Goal: Feedback & Contribution: Submit feedback/report problem

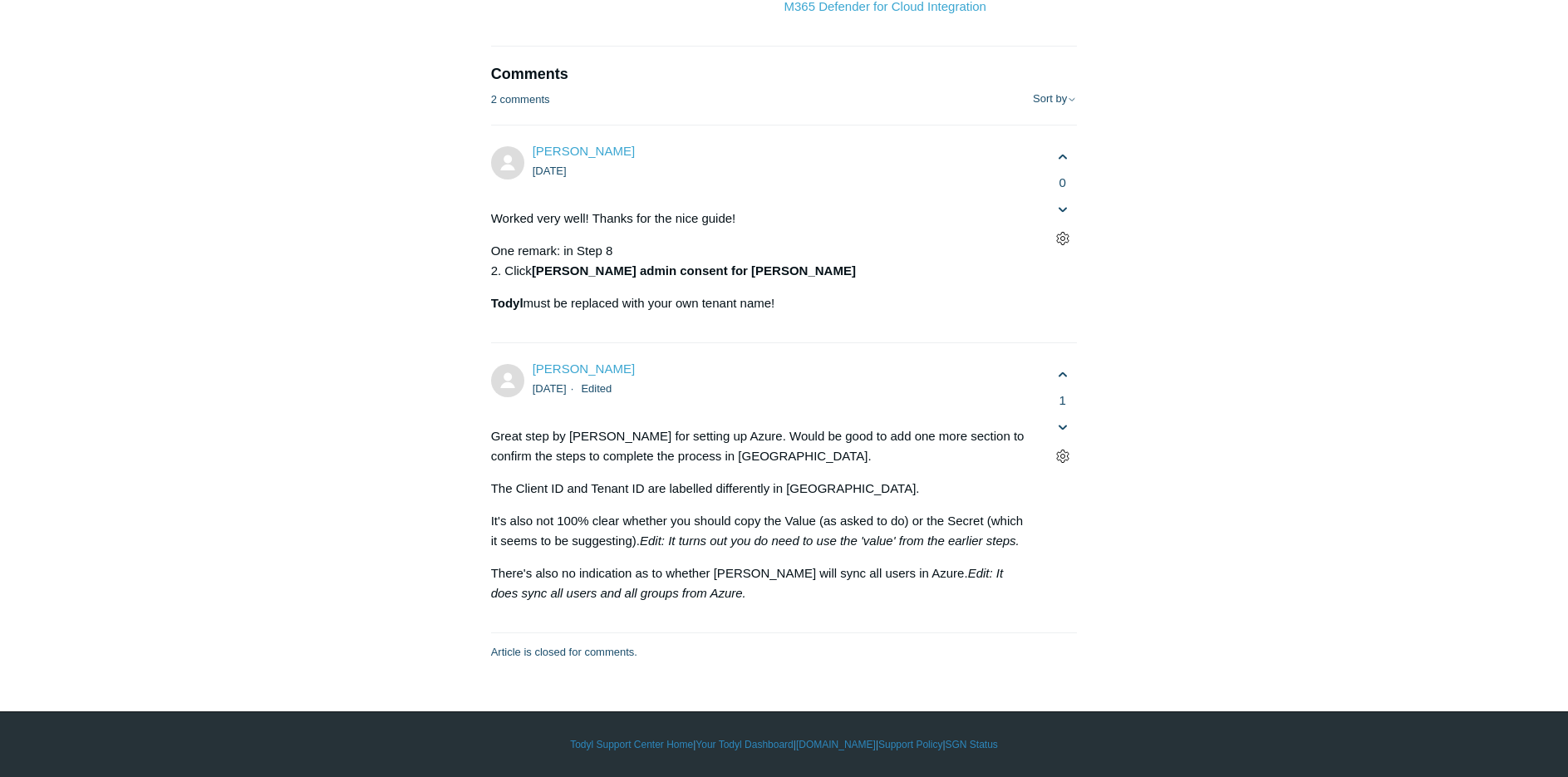
scroll to position [9474, 0]
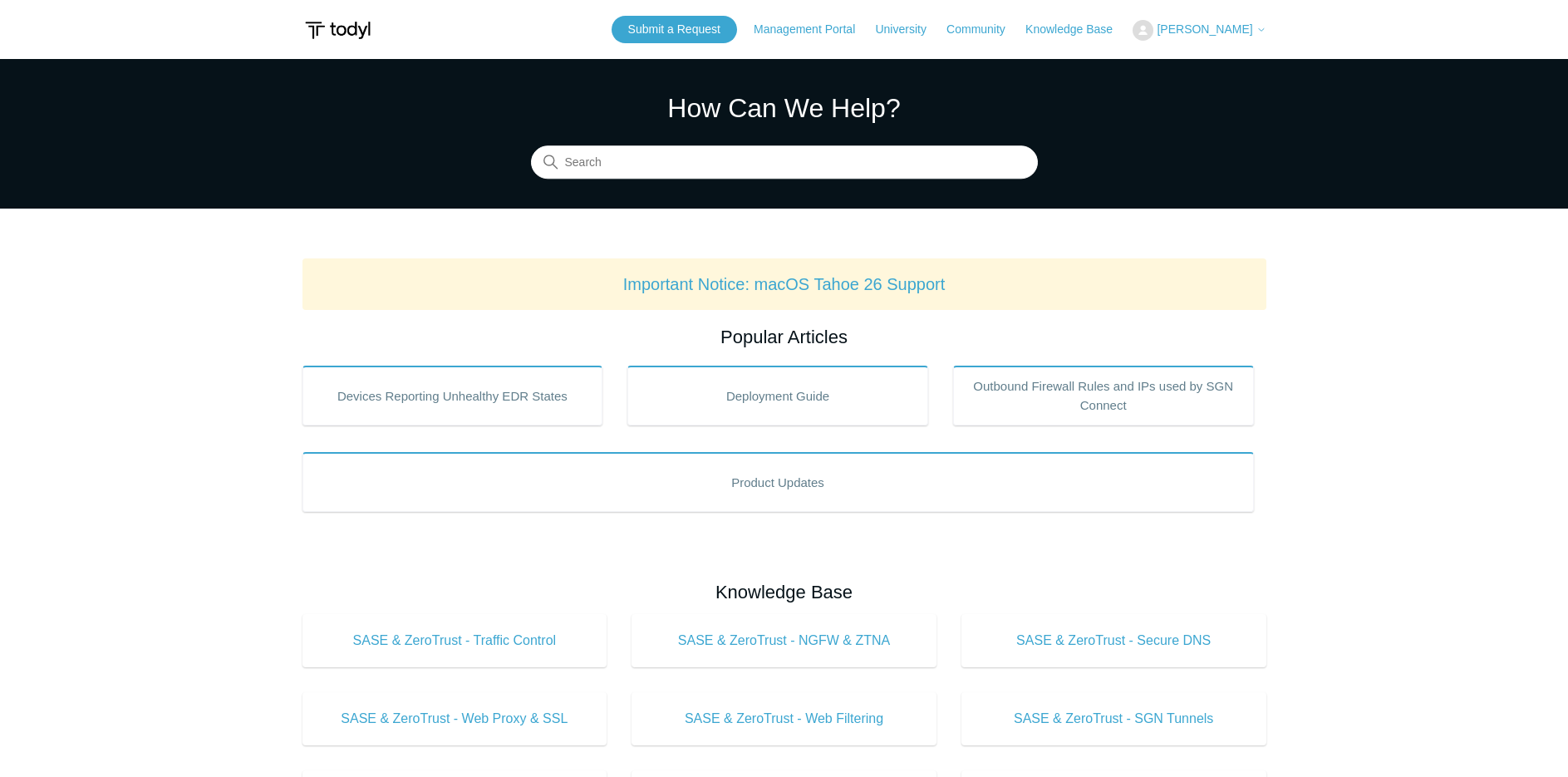
click at [1193, 27] on span "[PERSON_NAME]" at bounding box center [1204, 29] width 95 height 13
click at [1210, 61] on link "My Support Requests" at bounding box center [1214, 65] width 162 height 29
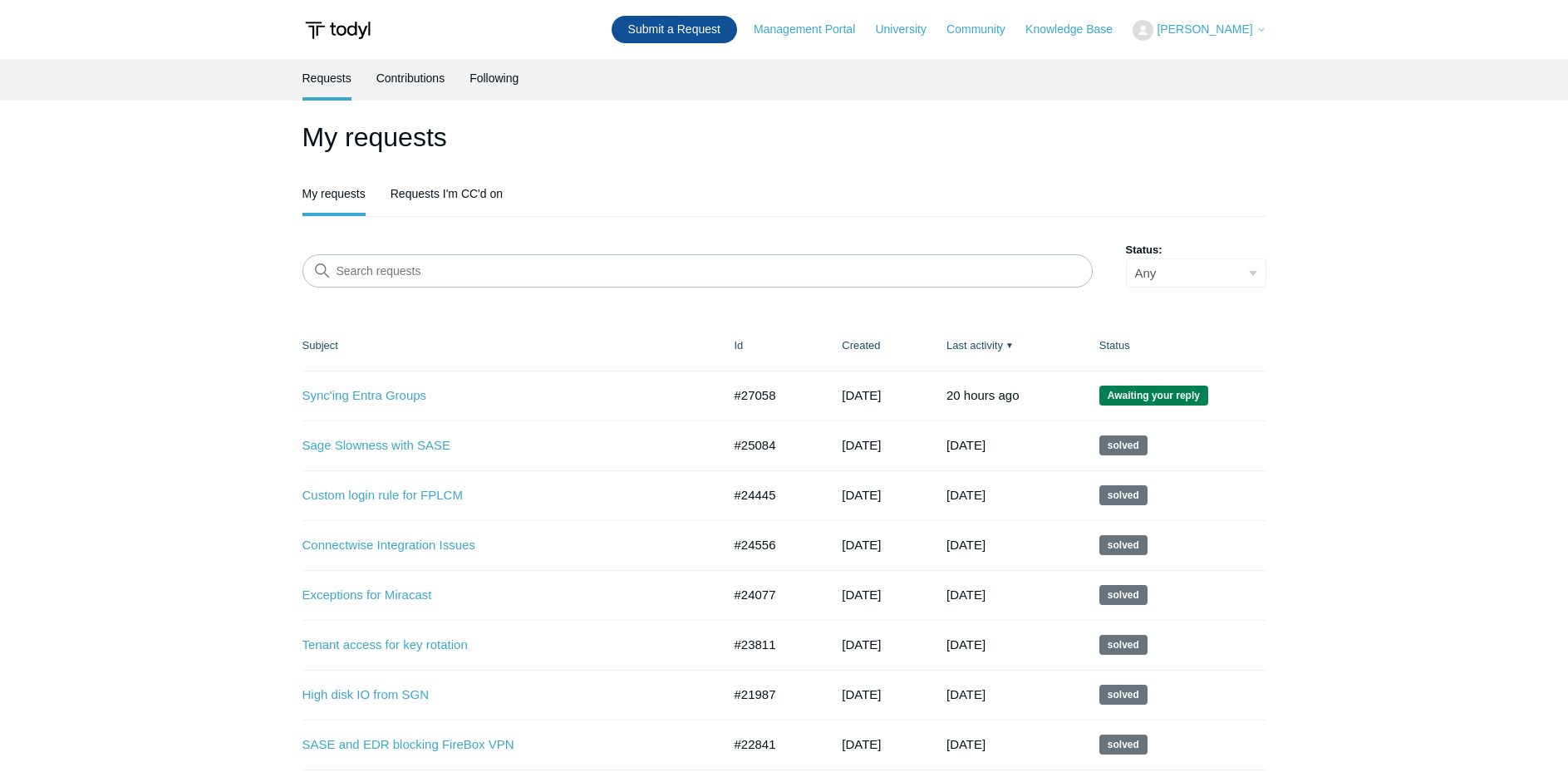
click at [701, 25] on link "Submit a Request" at bounding box center [675, 29] width 126 height 27
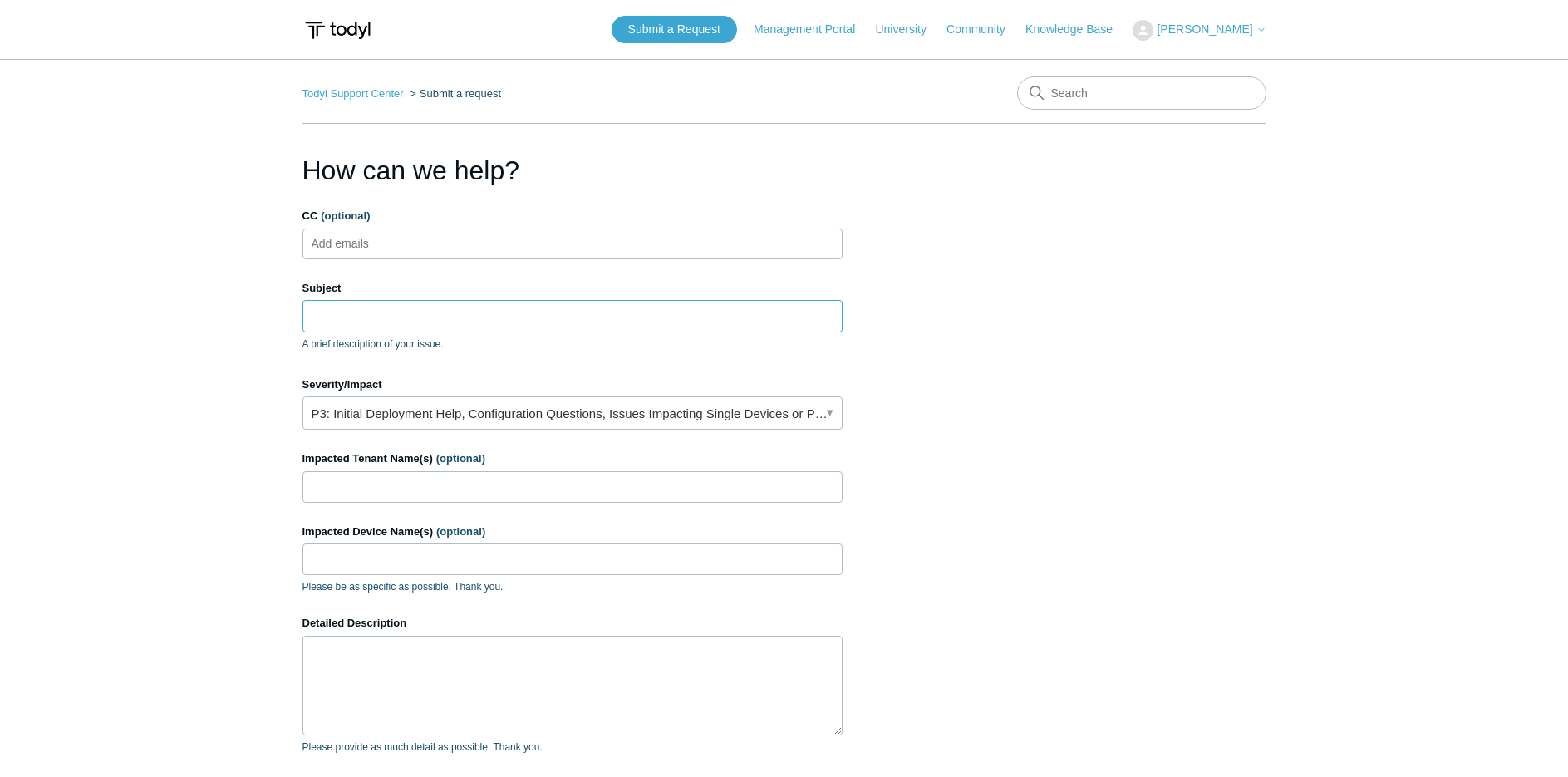
click at [416, 320] on input "Subject" at bounding box center [572, 316] width 540 height 31
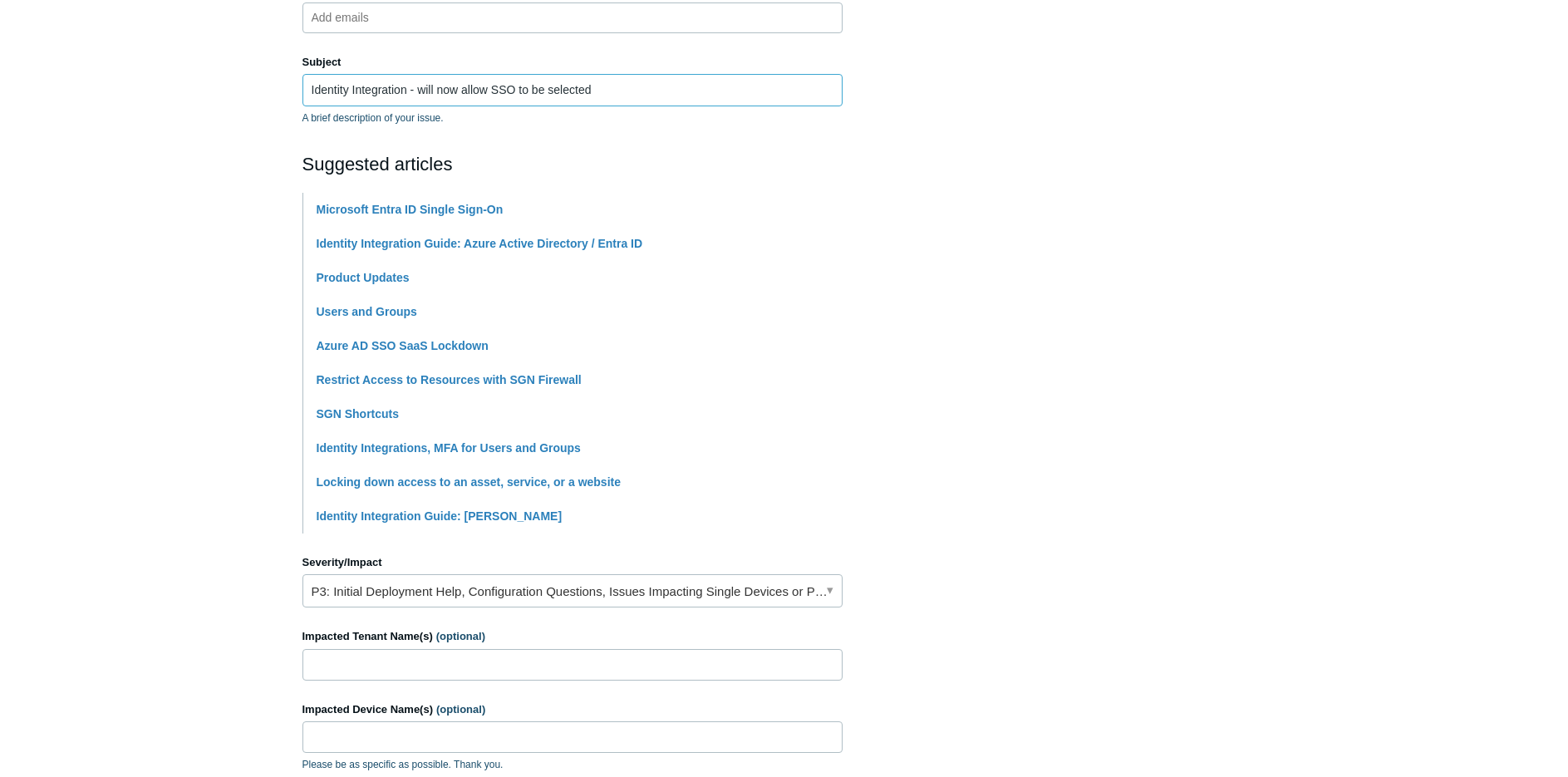
scroll to position [416, 0]
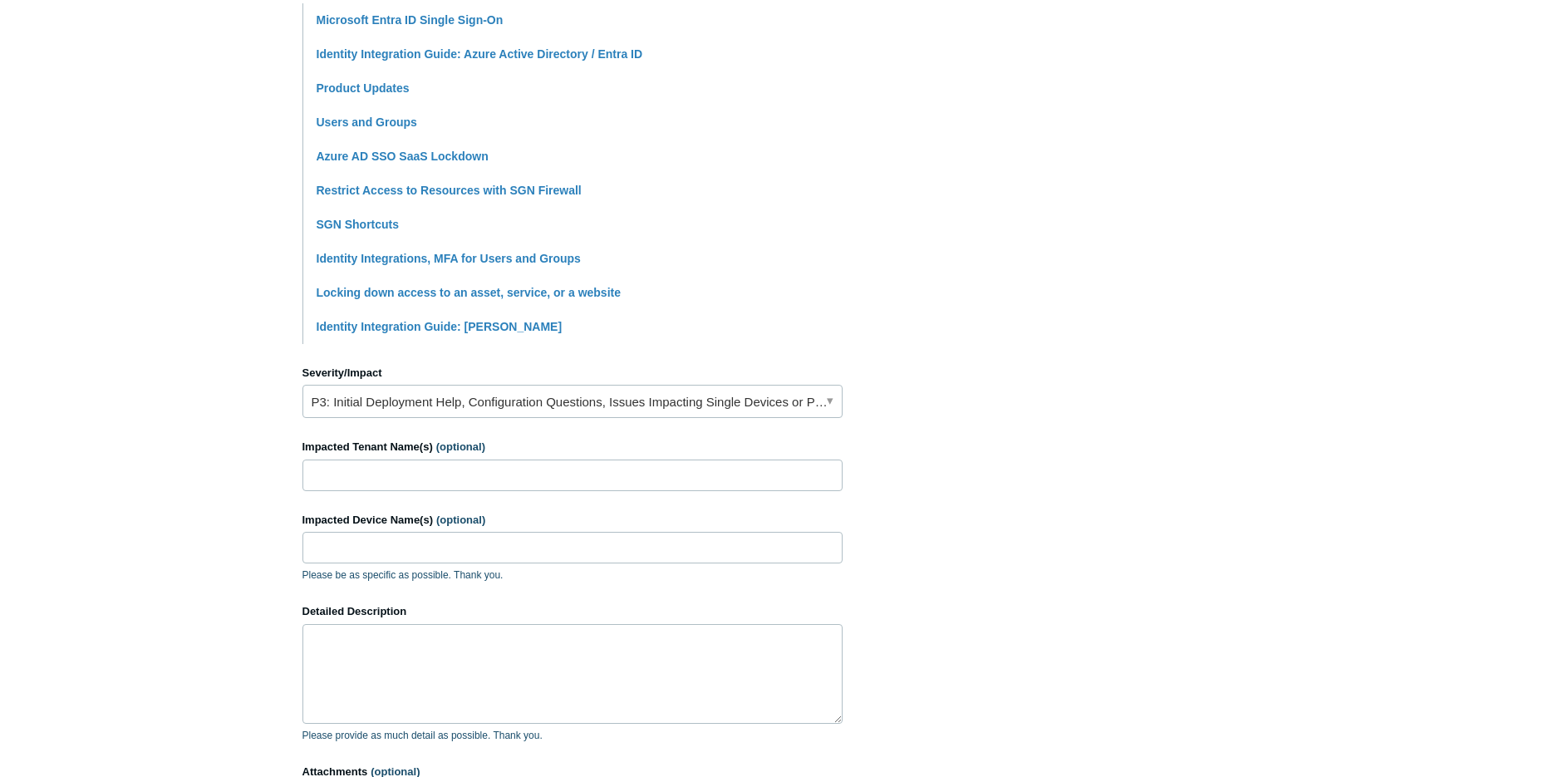
type input "Identity Integration - will now allow SSO to be selected"
click at [471, 404] on link "P3: Initial Deployment Help, Configuration Questions, Issues Impacting Single D…" at bounding box center [572, 402] width 540 height 33
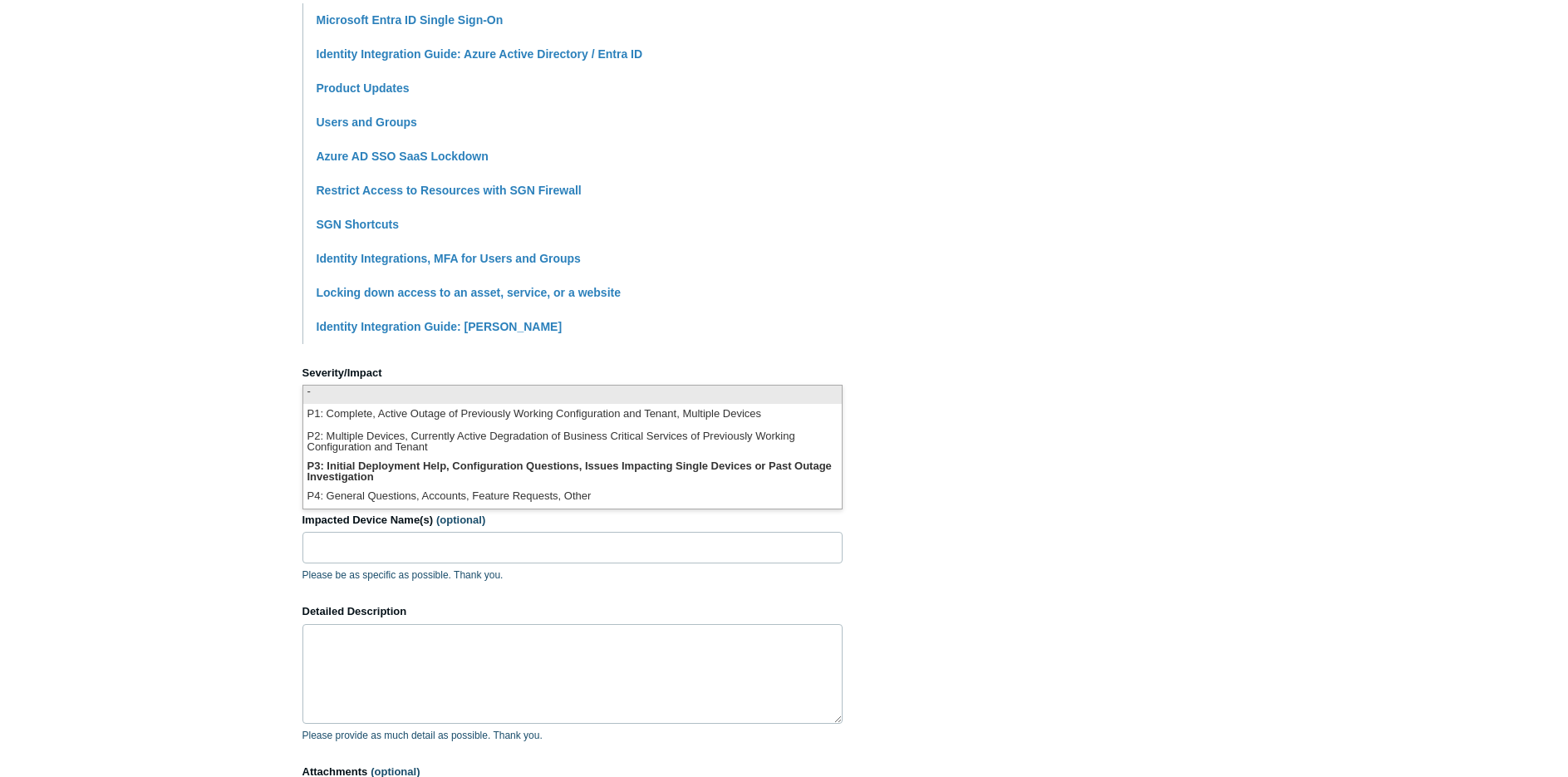
scroll to position [0, 0]
click at [1077, 237] on section "How can we help? CC (optional) Add emails Subject Identity Integration - will n…" at bounding box center [784, 319] width 964 height 1169
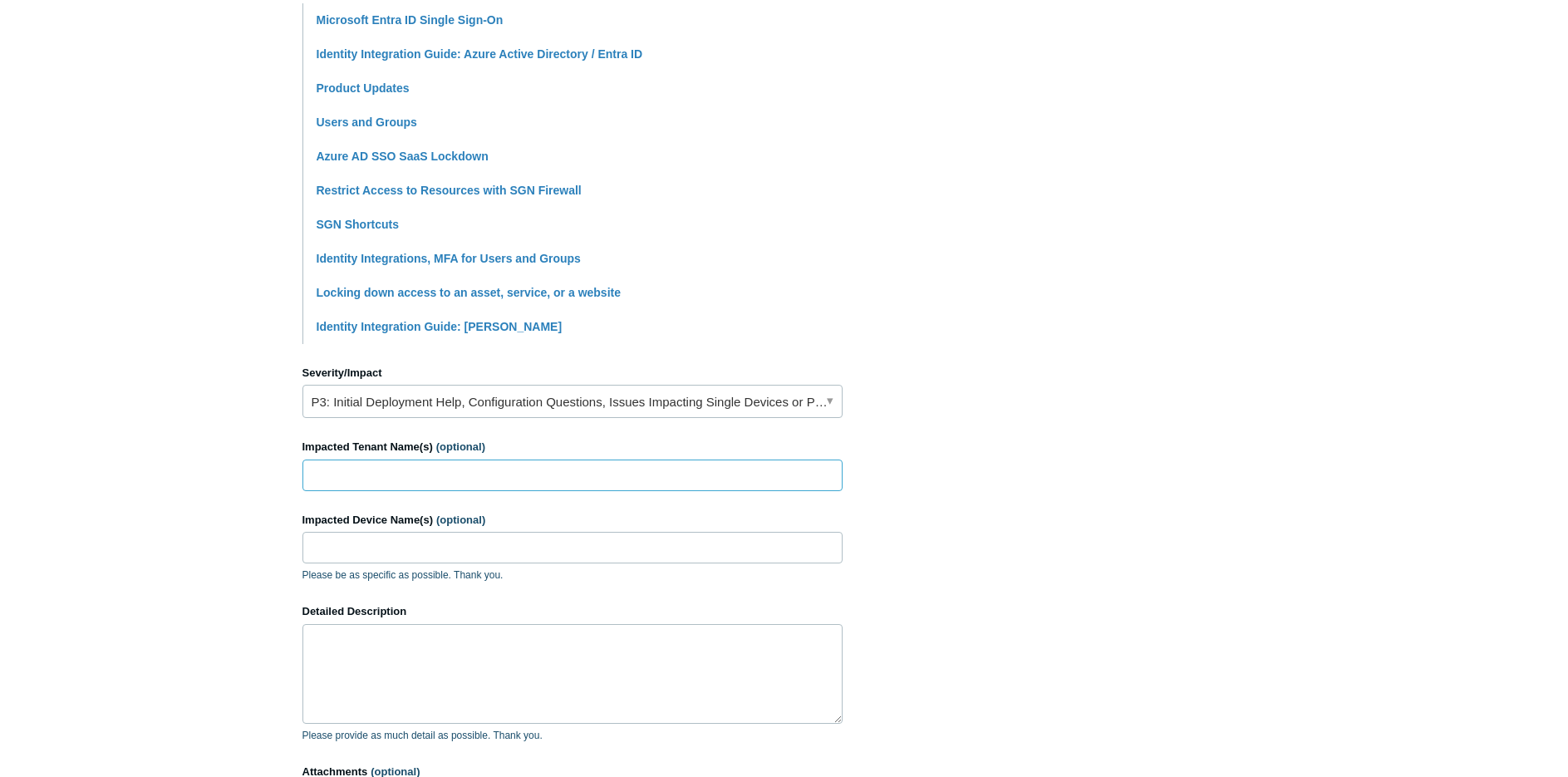
click at [505, 475] on input "Impacted Tenant Name(s) (optional)" at bounding box center [572, 475] width 540 height 31
type input "Grayson Data Services"
type input "Multiple"
click at [646, 638] on textarea "The MFA Method for the Azure Identitiy Integration will not allow" at bounding box center [572, 674] width 540 height 100
drag, startPoint x: 767, startPoint y: 639, endPoint x: 576, endPoint y: 639, distance: 191.0
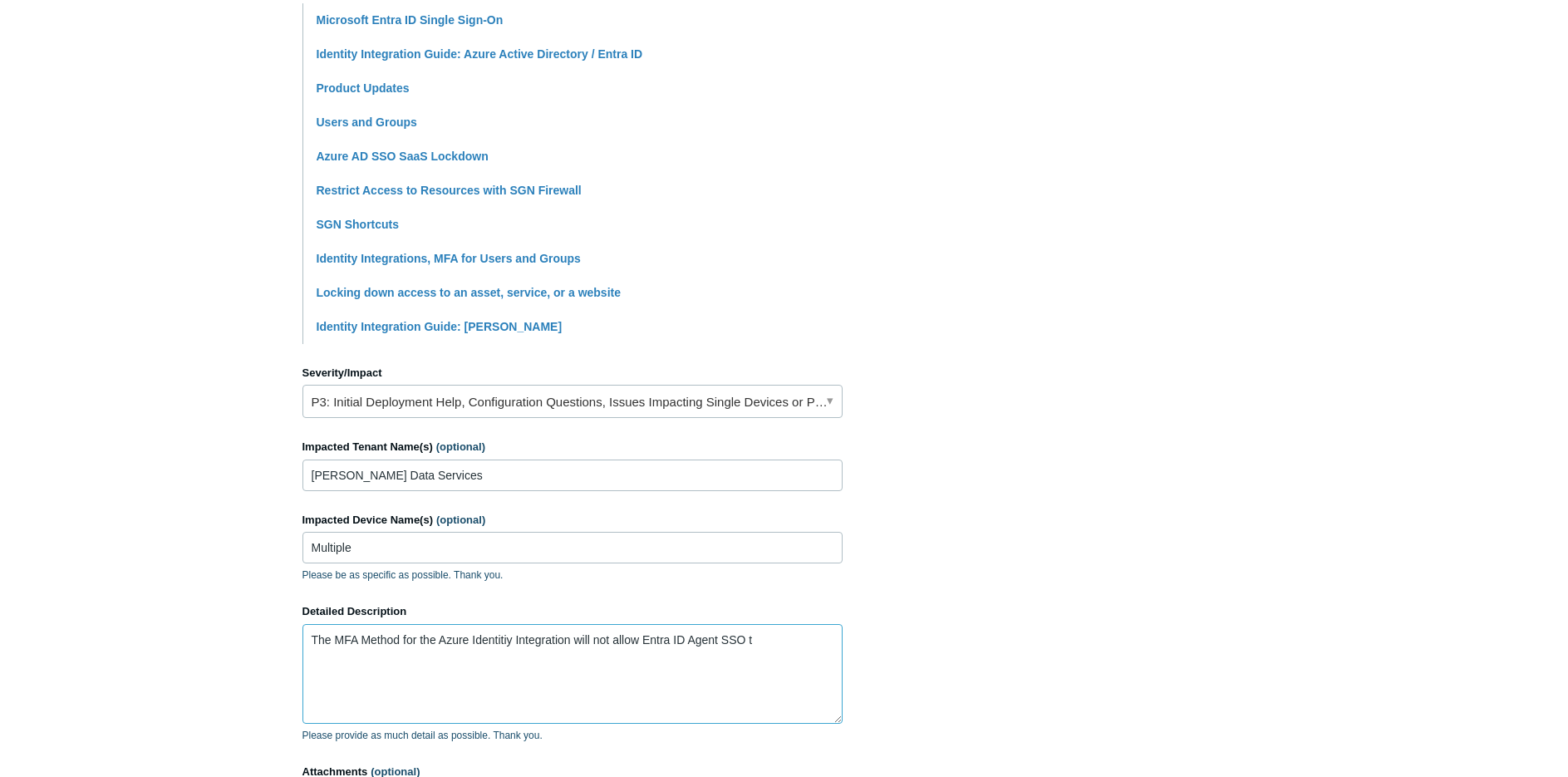
click at [576, 639] on textarea "The MFA Method for the Azure Identitiy Integration will not allow Entra ID Agen…" at bounding box center [572, 674] width 540 height 100
click at [698, 634] on textarea "The MFA Method for the Azure Identitiy Integration reverts to" at bounding box center [572, 674] width 540 height 100
click at [380, 663] on textarea "The MFA Method for the Azure Identitiy Integration reverts to Off or Enabled in…" at bounding box center [572, 674] width 540 height 100
click at [495, 644] on textarea "The MFA Method for the Azure Identitiy Integration reverts to Off or Enabled in…" at bounding box center [572, 674] width 540 height 100
click at [918, 464] on section "How can we help? CC (optional) Add emails Subject Identity Integration - will n…" at bounding box center [784, 309] width 964 height 1149
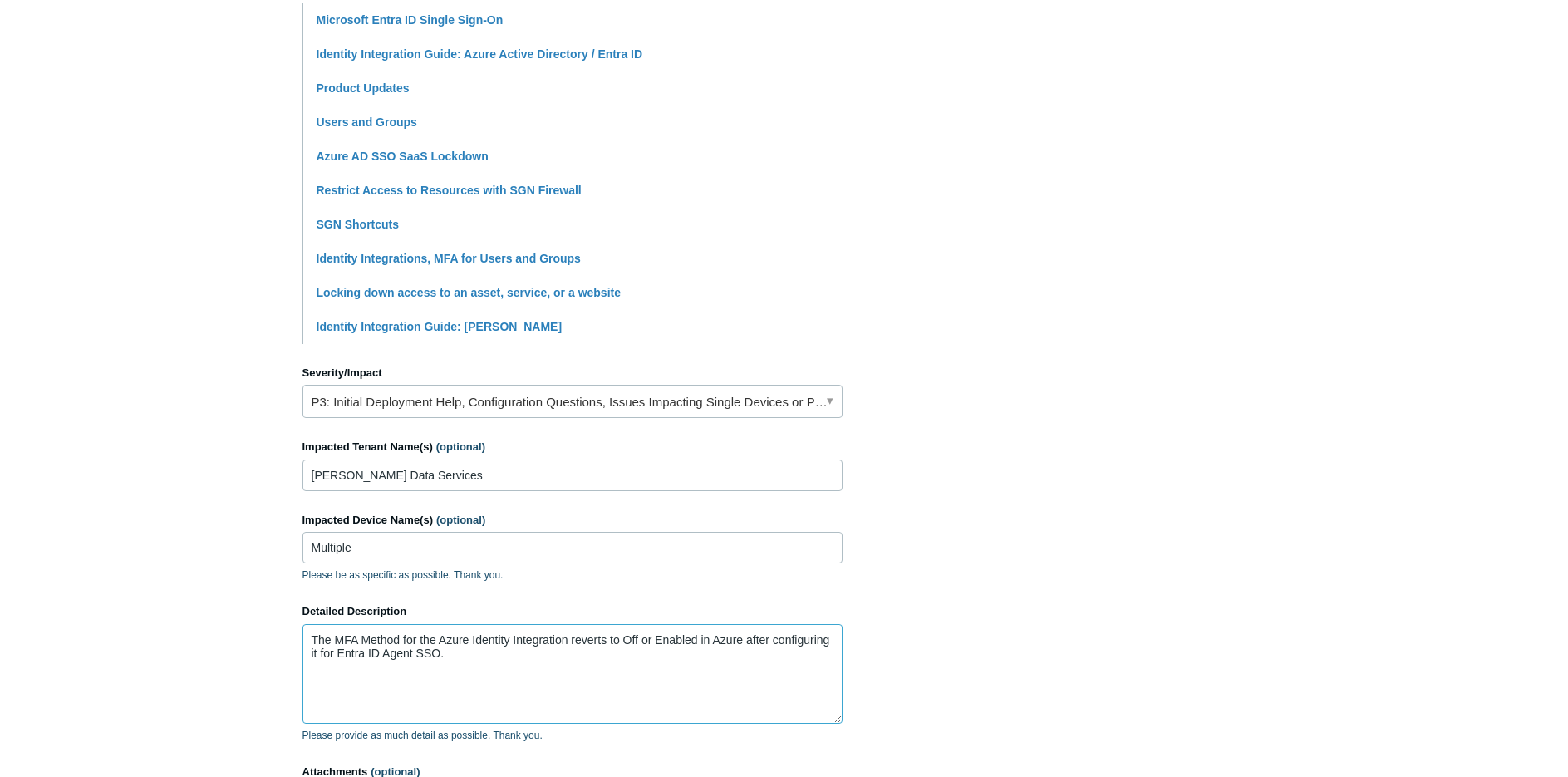
click at [624, 639] on textarea "The MFA Method for the Azure Identity Integration reverts to Off or Enabled in …" at bounding box center [572, 674] width 540 height 100
click at [398, 648] on textarea "The MFA Method for the Azure Identity Integration reverts to "Off or Enabled in…" at bounding box center [572, 674] width 540 height 100
click at [552, 656] on textarea "The MFA Method for the Azure Identity Integration reverts to "Off or Enabled in…" at bounding box center [572, 674] width 540 height 100
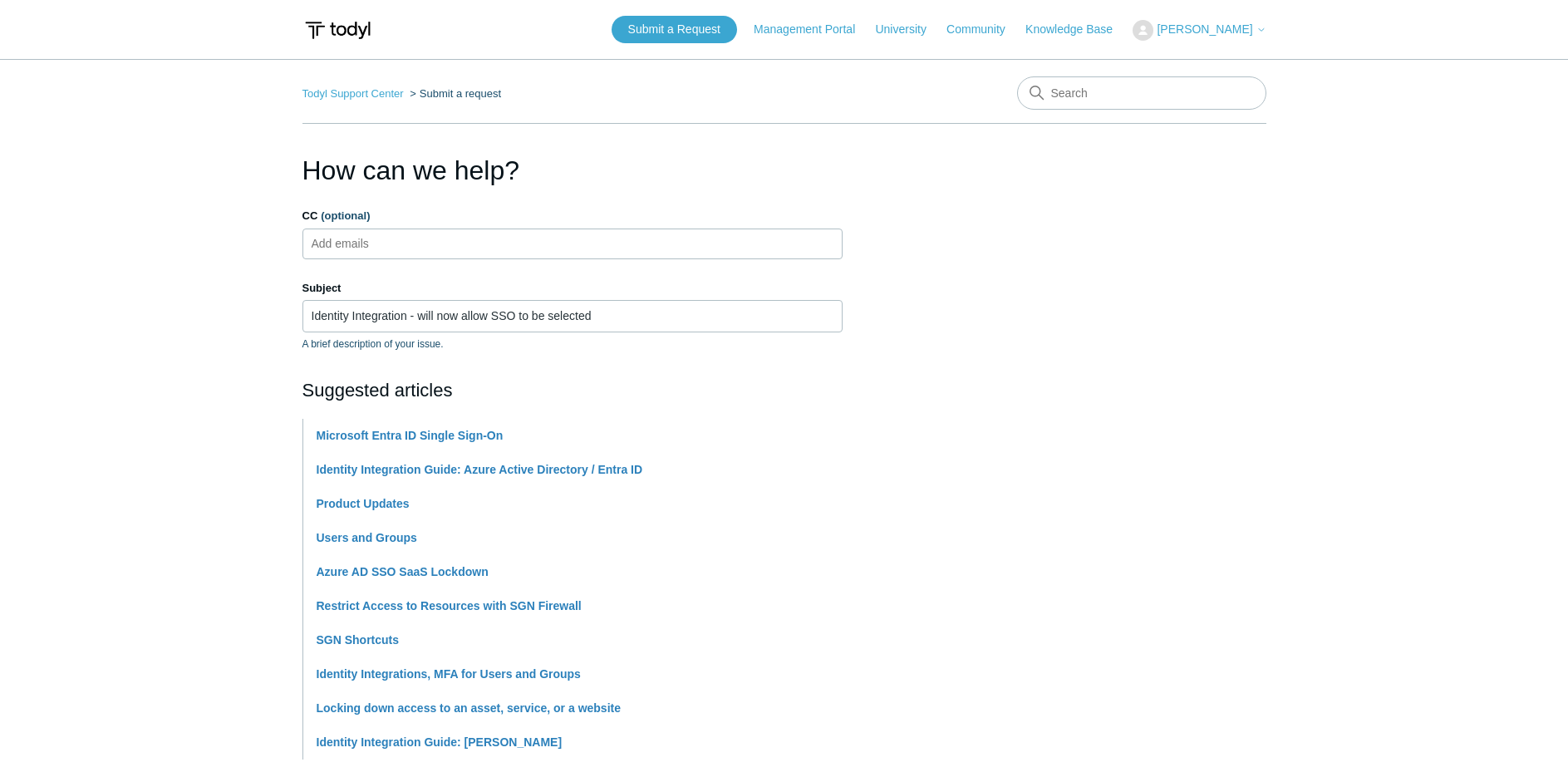
type textarea "The MFA Method for the Azure Identity Integration reverts to "Off or Enabled in…"
drag, startPoint x: 418, startPoint y: 315, endPoint x: 703, endPoint y: 313, distance: 285.0
click at [703, 313] on input "Identity Integration - will now allow SSO to be selected" at bounding box center [572, 316] width 540 height 31
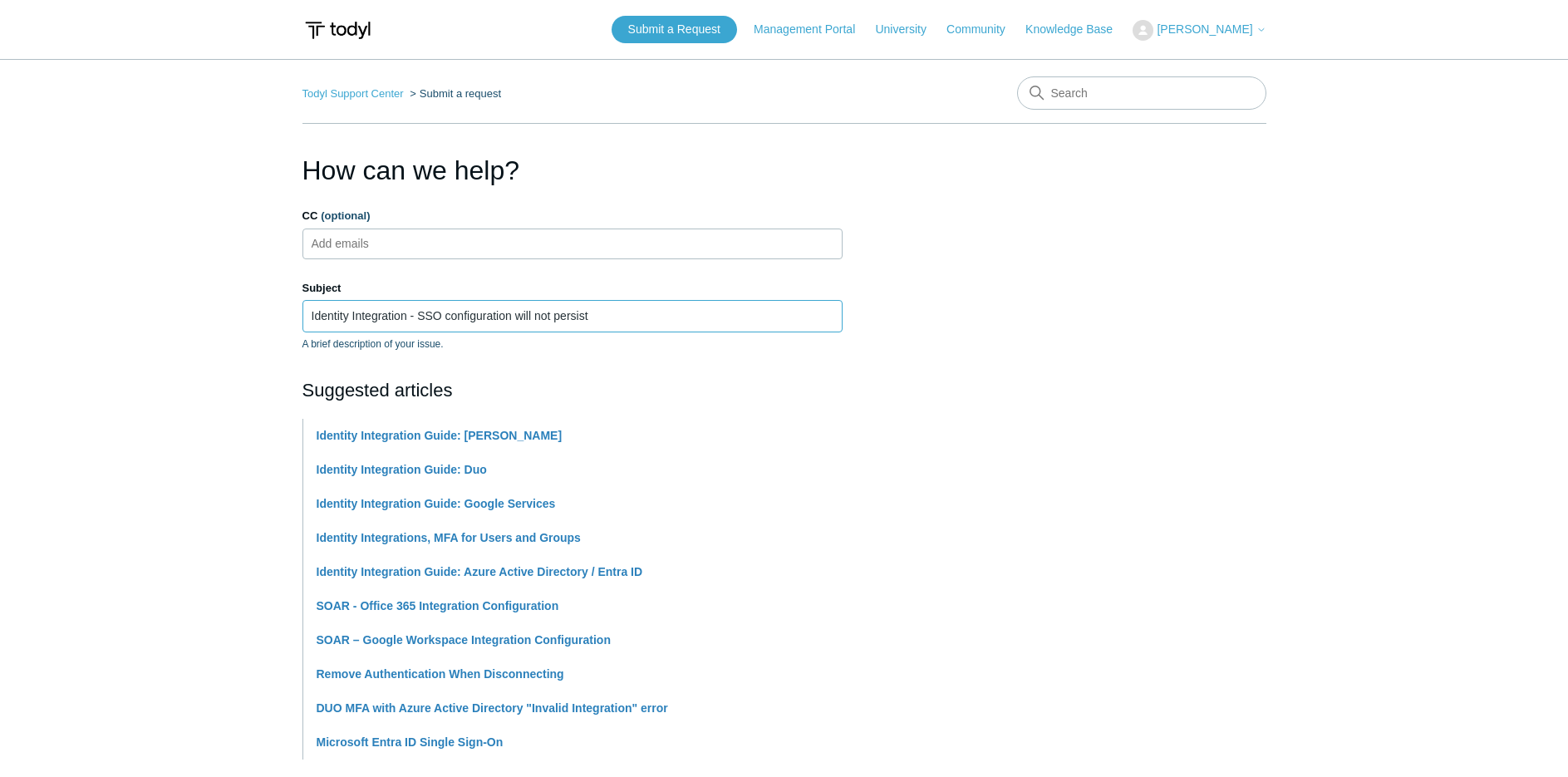
type input "Identity Integration - SSO configuration will not persist"
click at [967, 405] on section "How can we help? CC (optional) Add emails Subject Identity Integration - SSO co…" at bounding box center [784, 725] width 964 height 1149
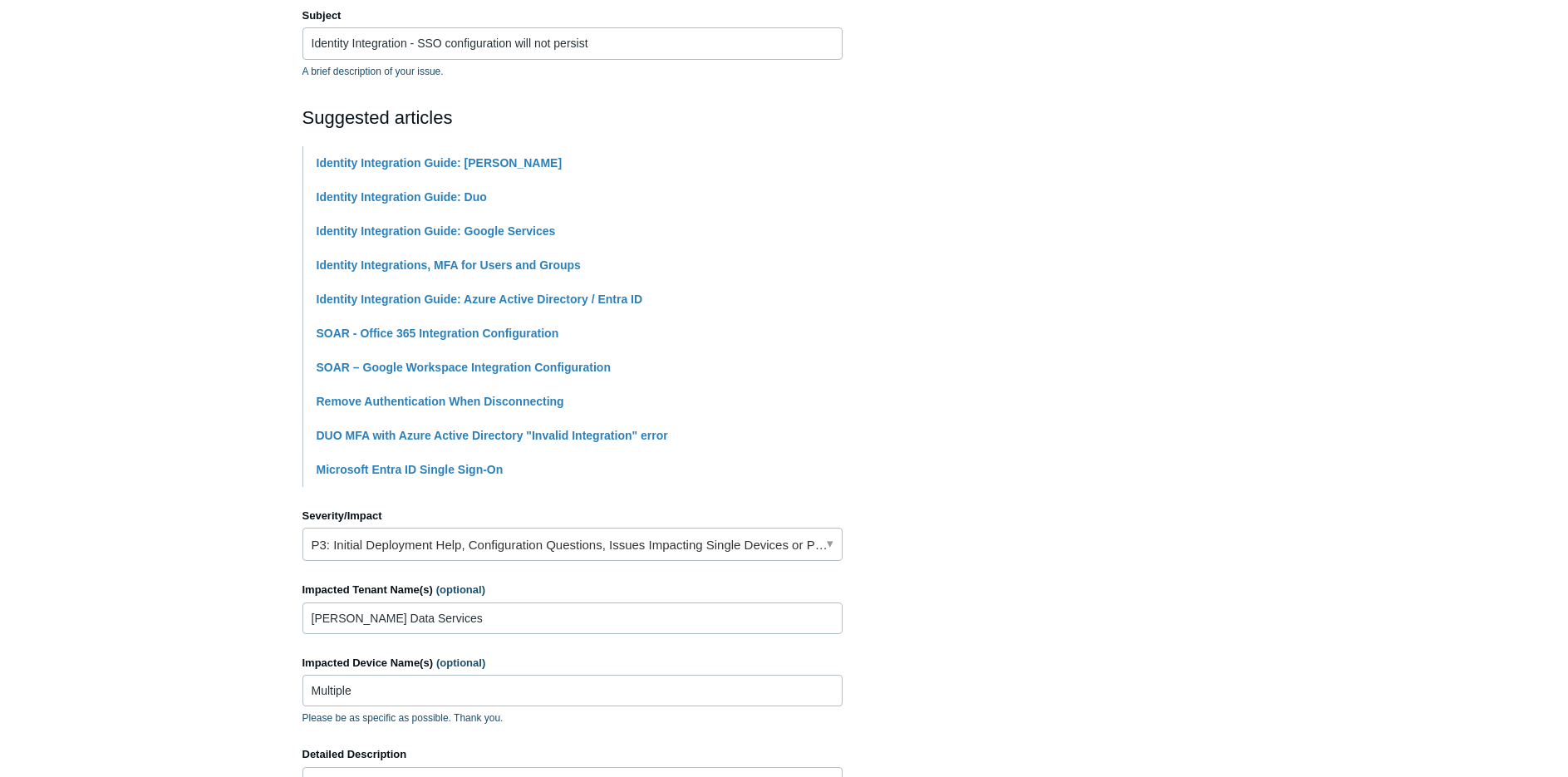
scroll to position [499, 0]
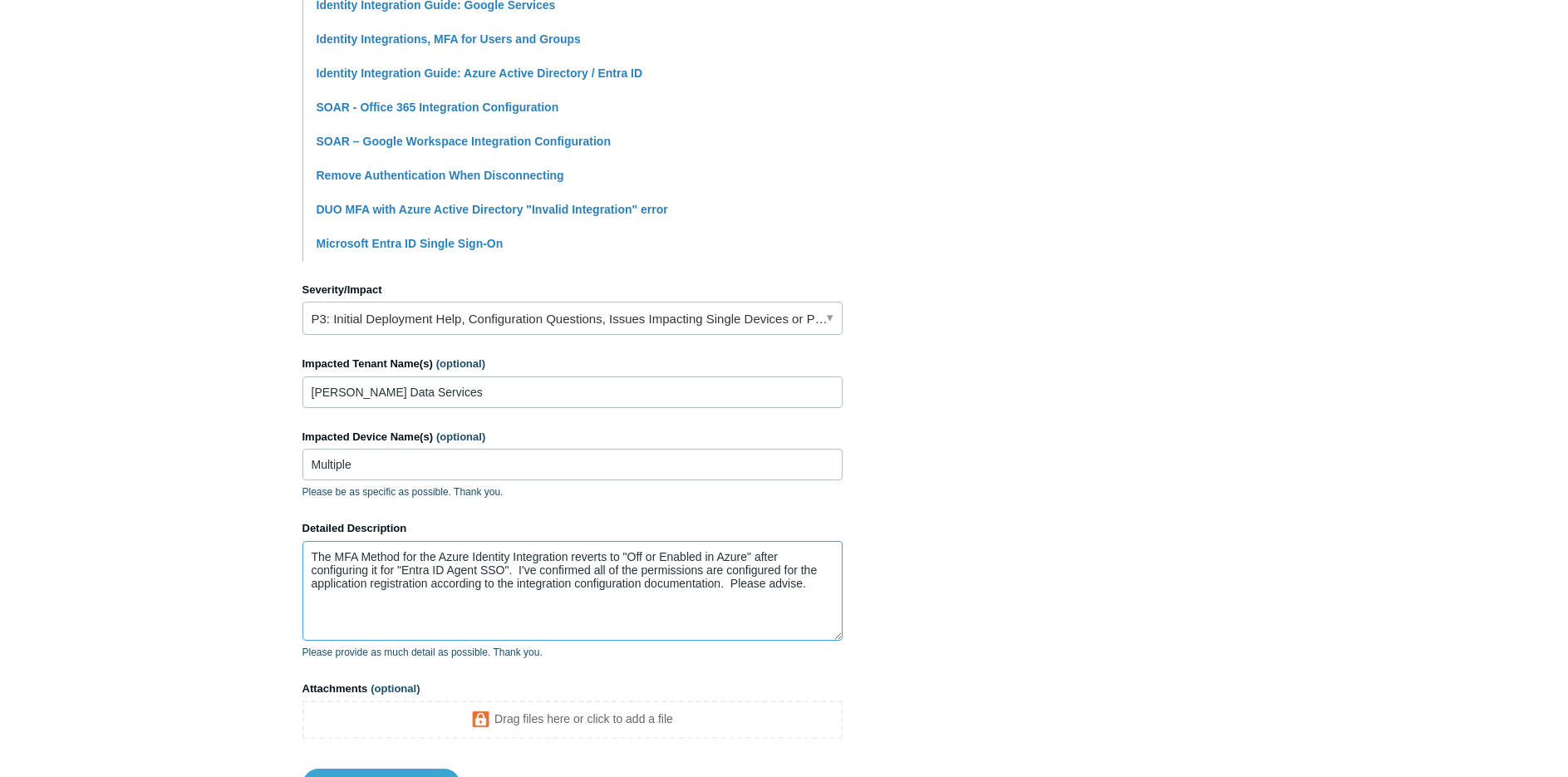
click at [732, 583] on textarea "The MFA Method for the Azure Identity Integration reverts to "Off or Enabled in…" at bounding box center [572, 591] width 540 height 100
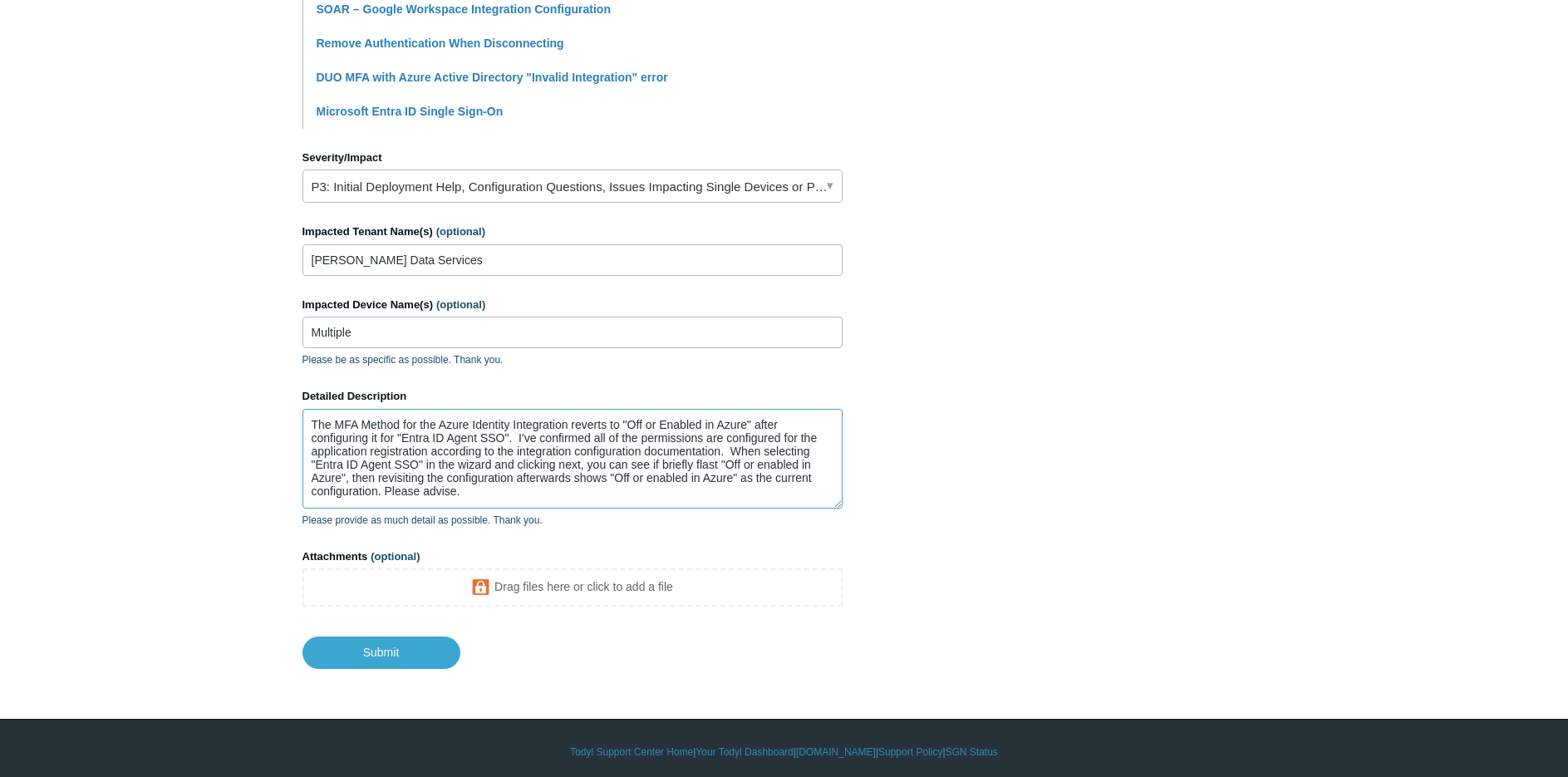
scroll to position [638, 0]
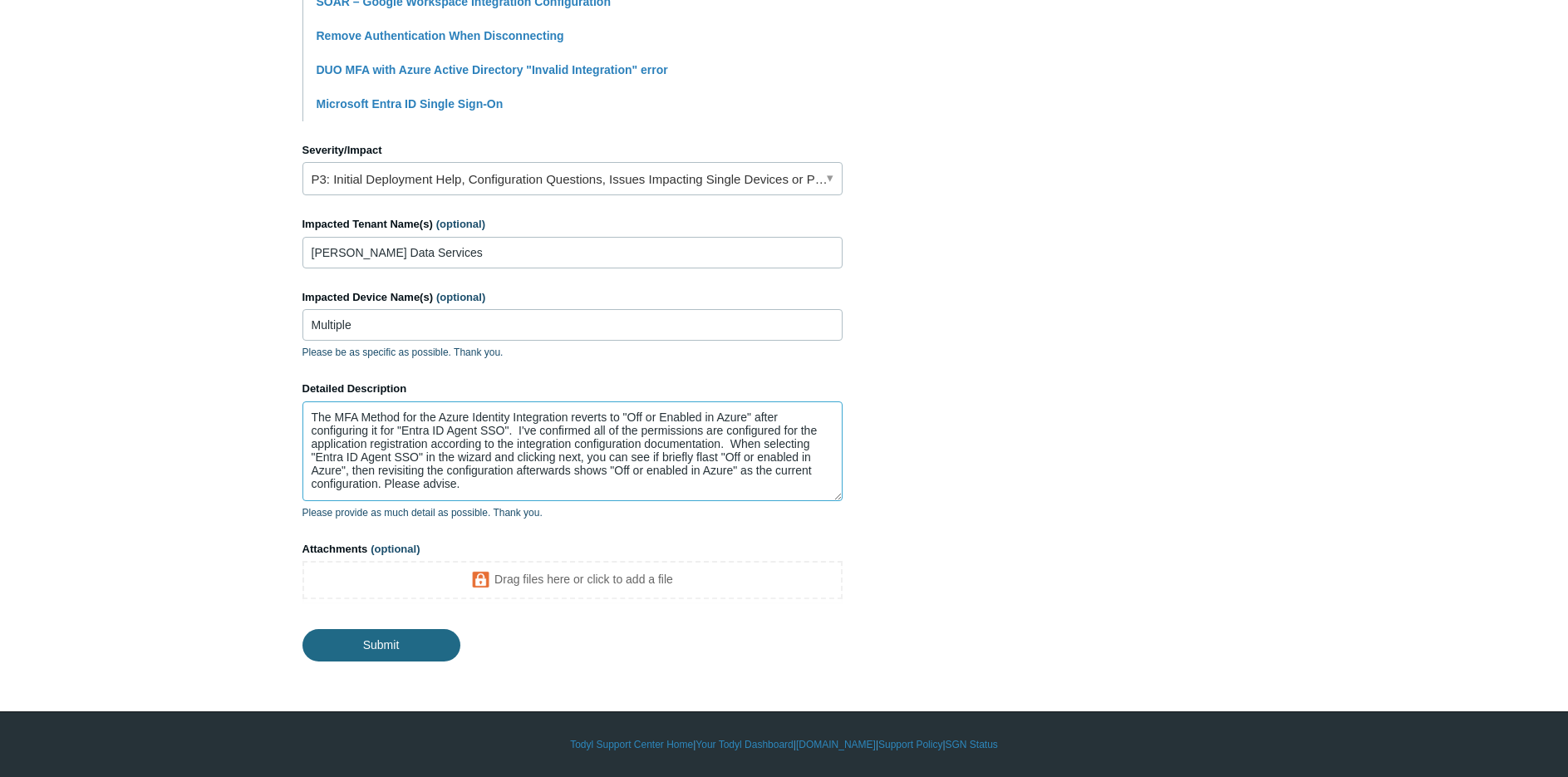
type textarea "The MFA Method for the Azure Identity Integration reverts to "Off or Enabled in…"
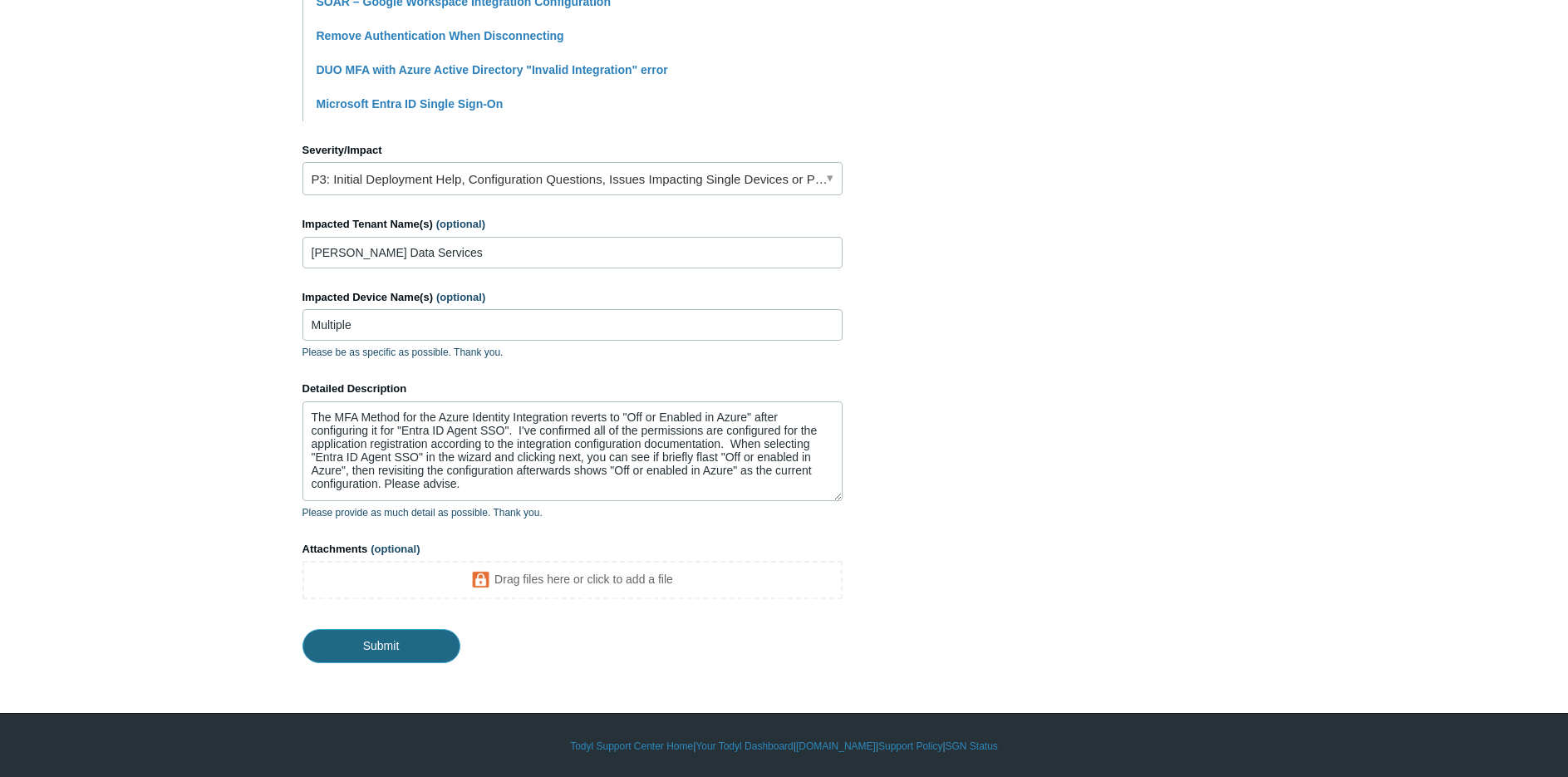
click at [381, 637] on input "Submit" at bounding box center [381, 646] width 158 height 33
